Goal: Information Seeking & Learning: Learn about a topic

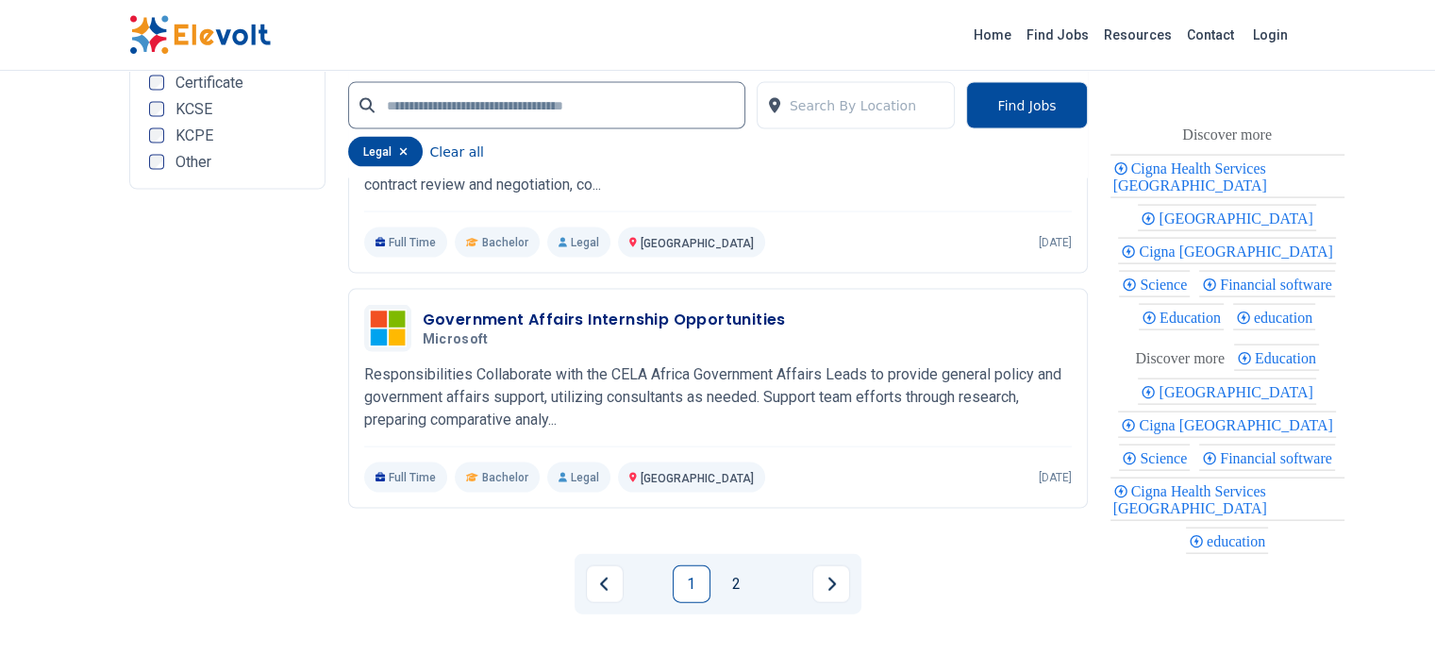
scroll to position [3954, 0]
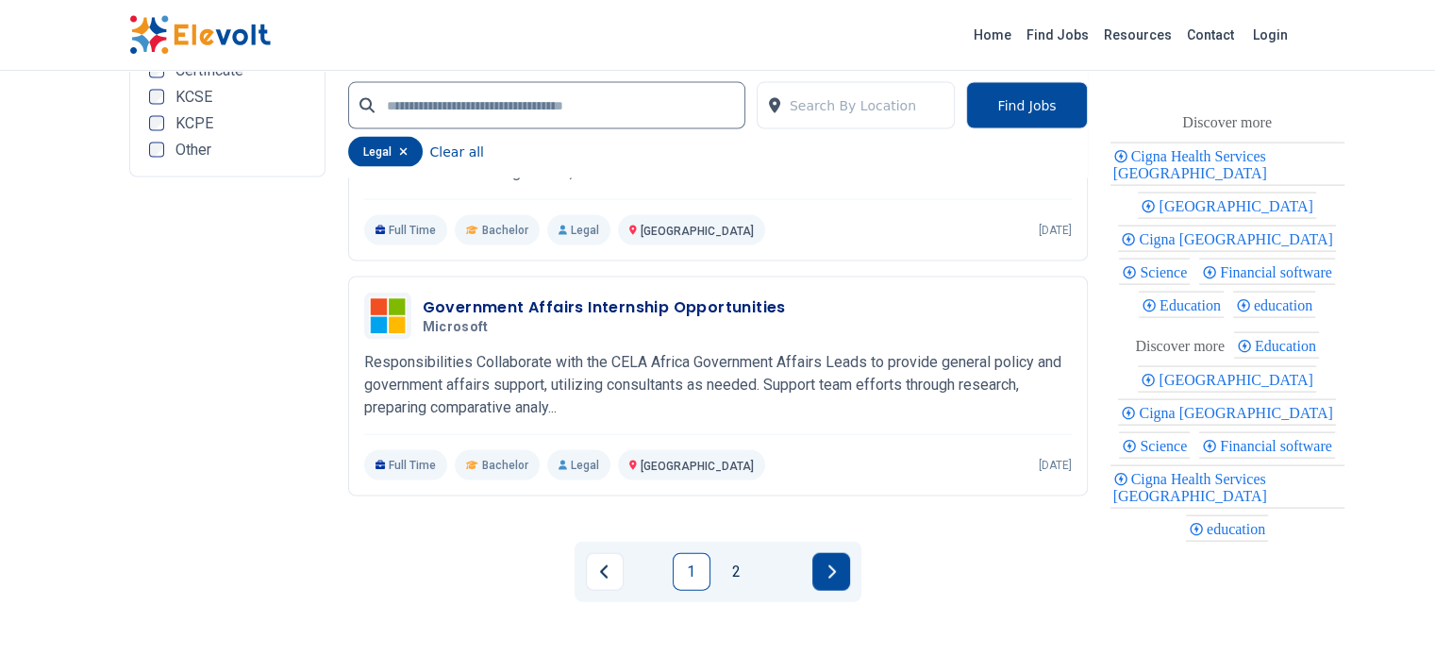
click at [830, 553] on button "Next page" at bounding box center [831, 572] width 38 height 38
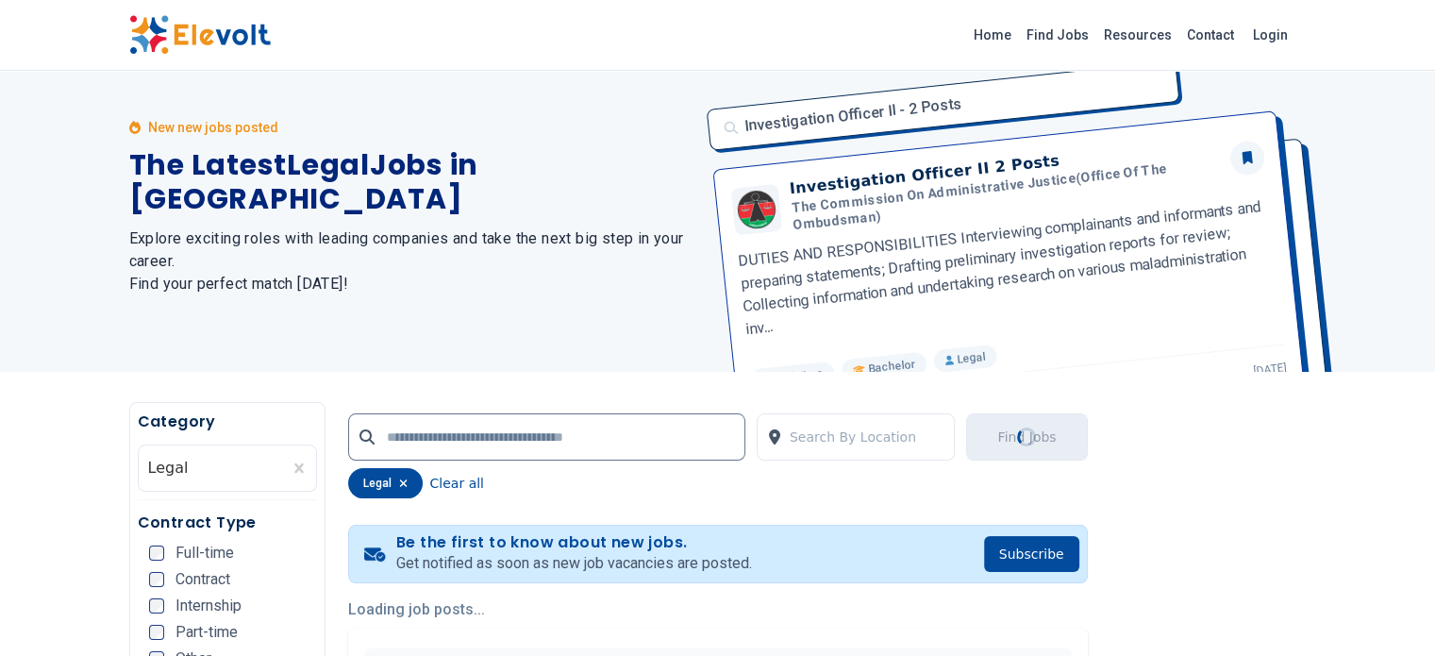
scroll to position [0, 0]
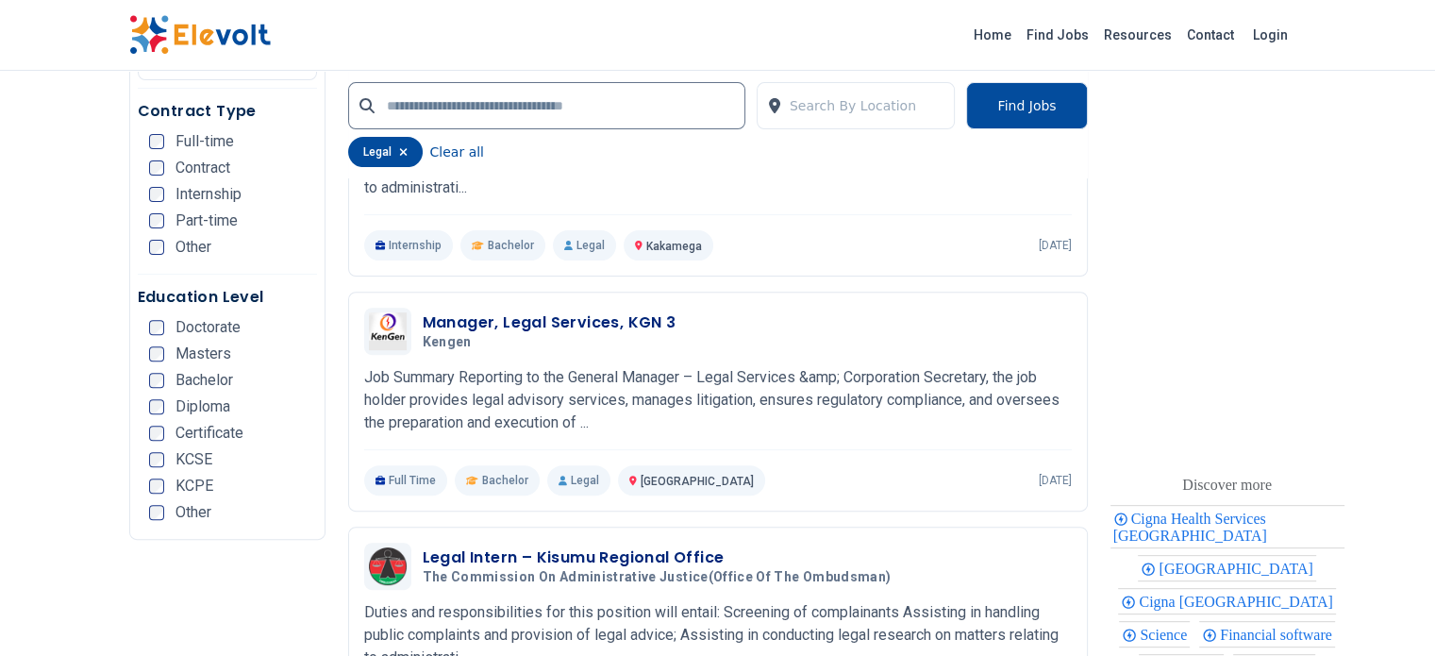
scroll to position [623, 0]
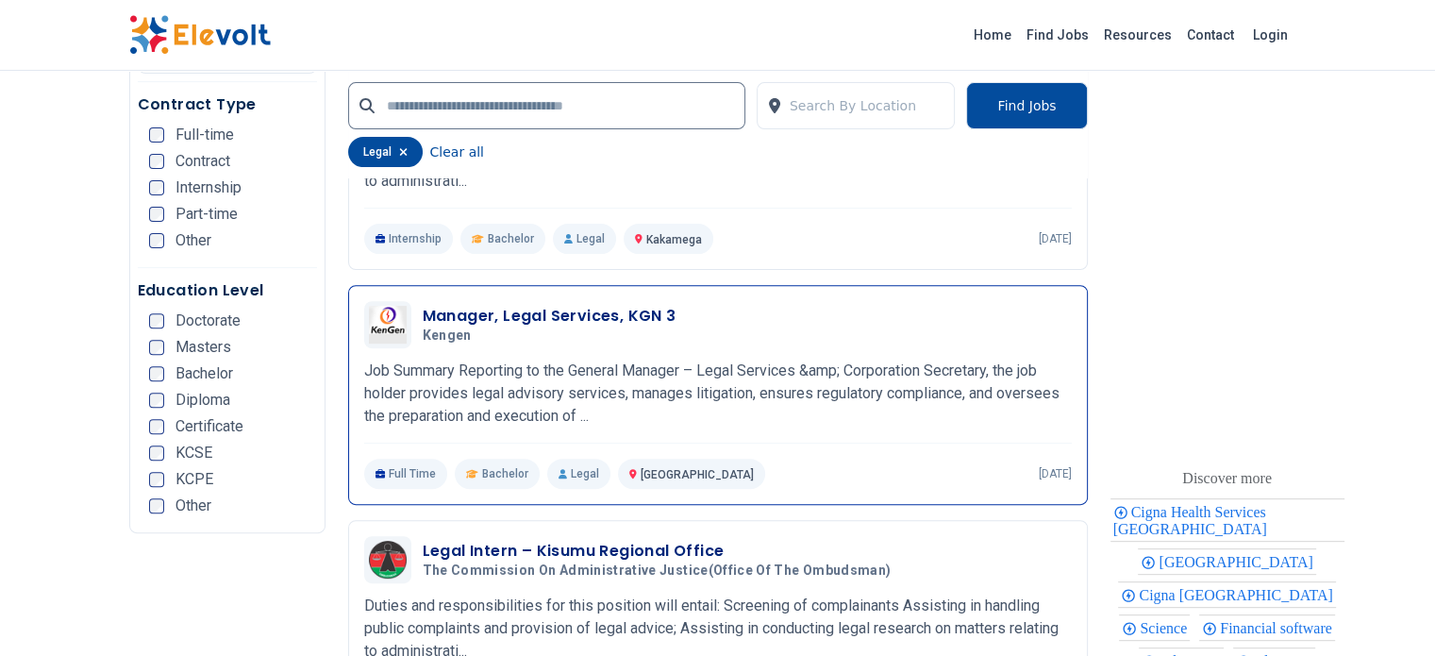
click at [442, 308] on h3 "Manager, Legal Services, KGN 3" at bounding box center [550, 316] width 254 height 23
